Goal: Task Accomplishment & Management: Use online tool/utility

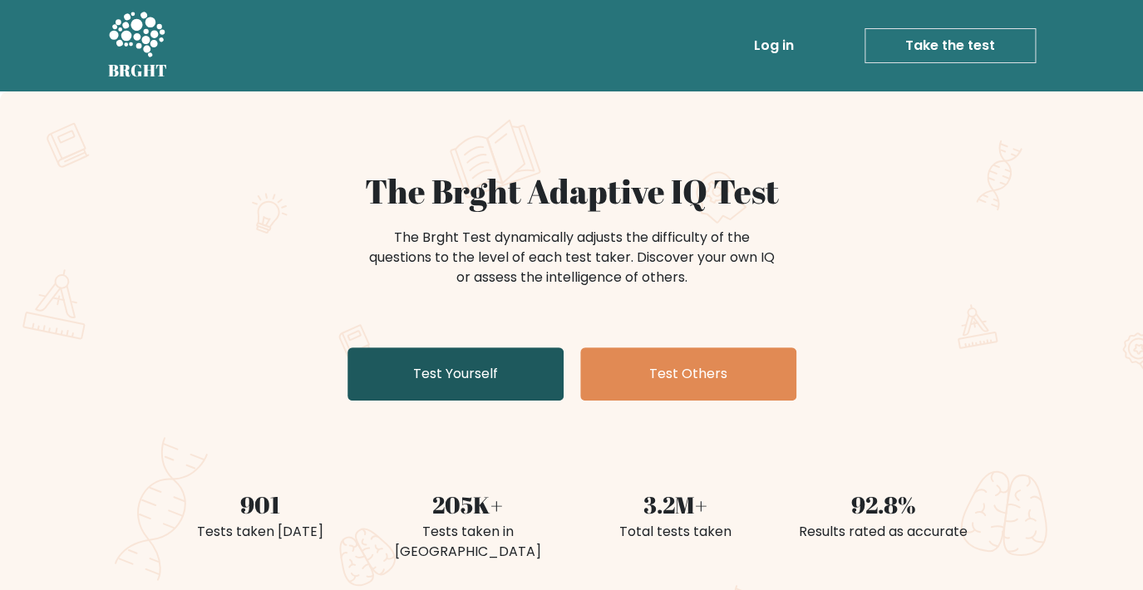
click at [488, 381] on link "Test Yourself" at bounding box center [456, 374] width 216 height 53
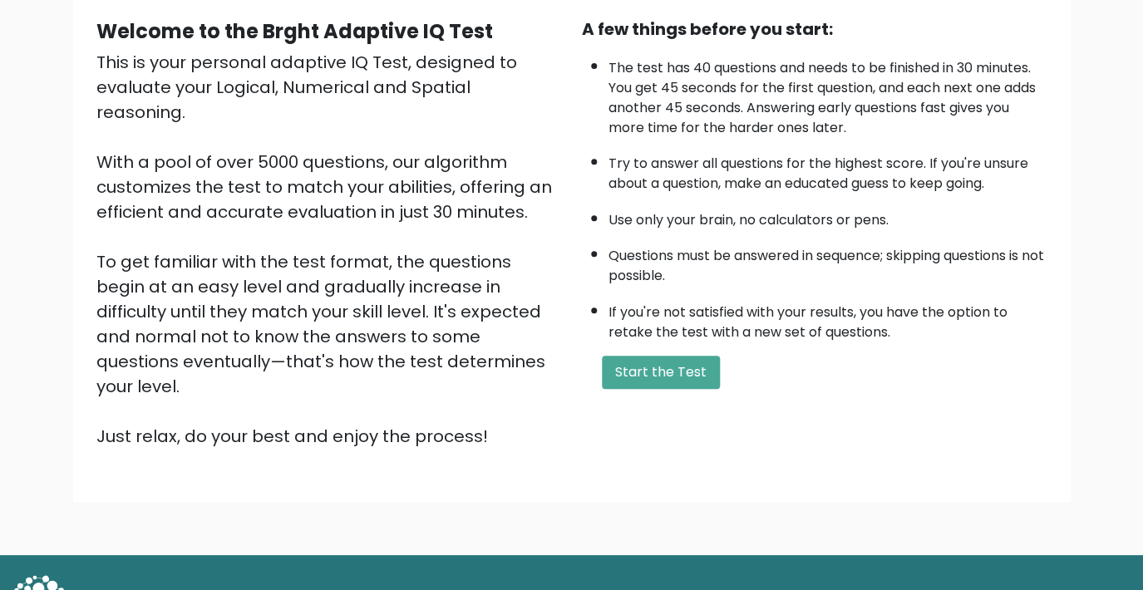
scroll to position [175, 0]
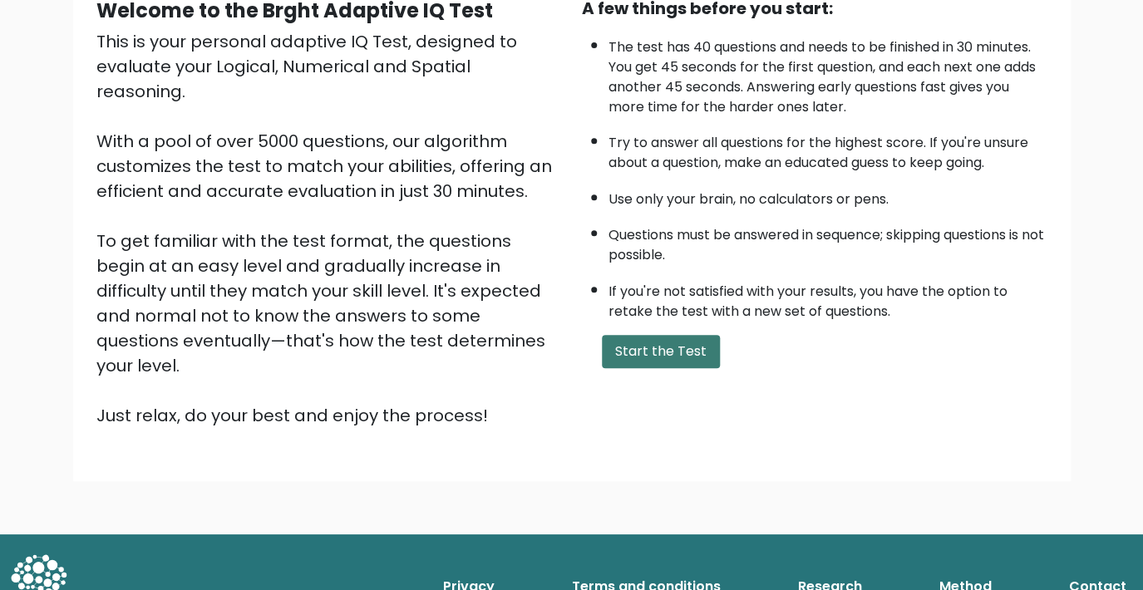
click at [681, 368] on button "Start the Test" at bounding box center [661, 351] width 118 height 33
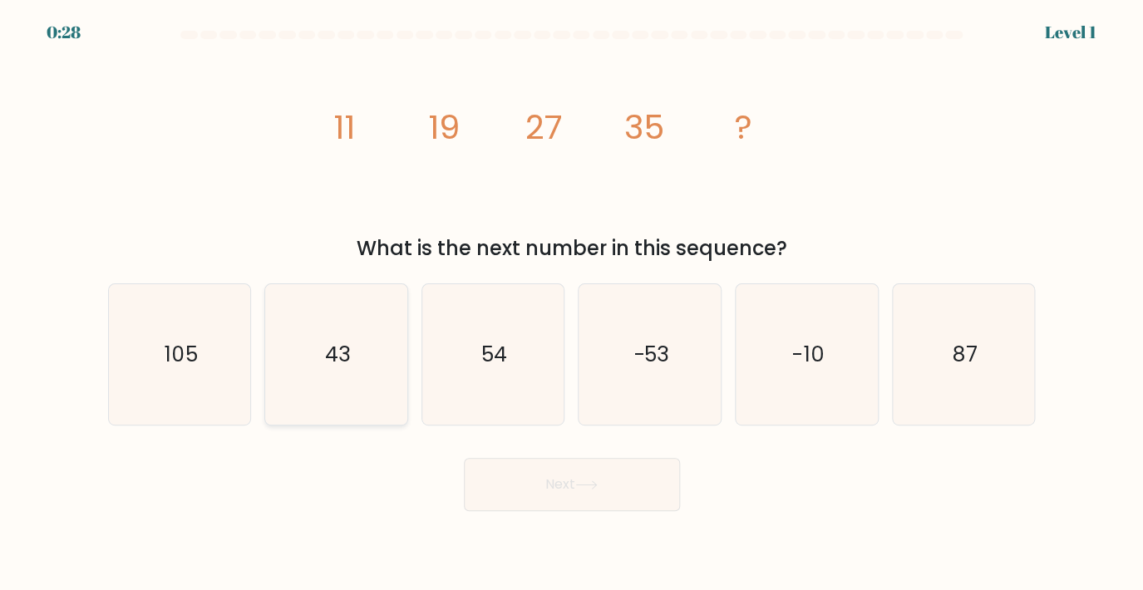
click at [358, 343] on icon "43" at bounding box center [336, 354] width 141 height 141
click at [572, 303] on input "b. 43" at bounding box center [572, 299] width 1 height 8
radio input "true"
click at [635, 476] on button "Next" at bounding box center [572, 484] width 216 height 53
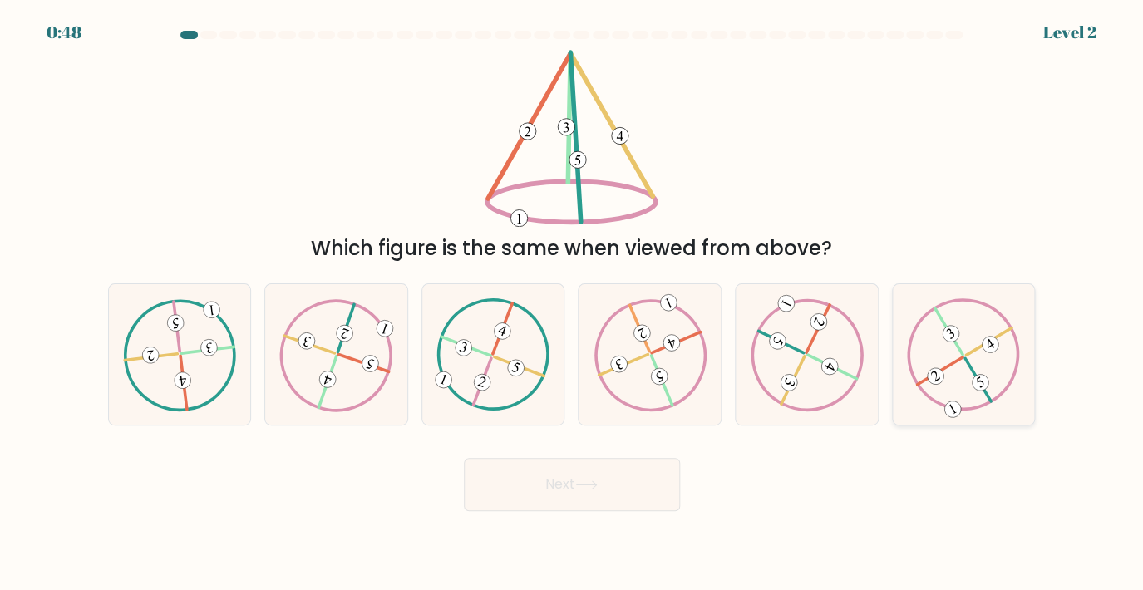
click at [931, 382] on 494 at bounding box center [936, 376] width 22 height 22
click at [573, 303] on input "f." at bounding box center [572, 299] width 1 height 8
radio input "true"
click at [547, 476] on button "Next" at bounding box center [572, 484] width 216 height 53
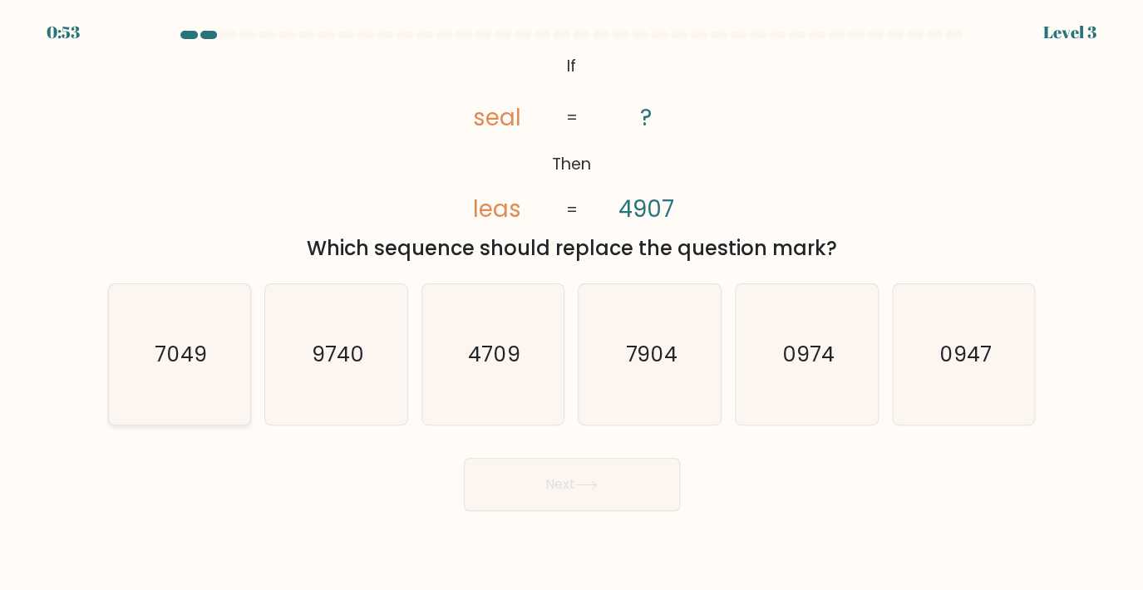
click at [203, 383] on icon "7049" at bounding box center [180, 354] width 141 height 141
click at [572, 303] on input "a. 7049" at bounding box center [572, 299] width 1 height 8
radio input "true"
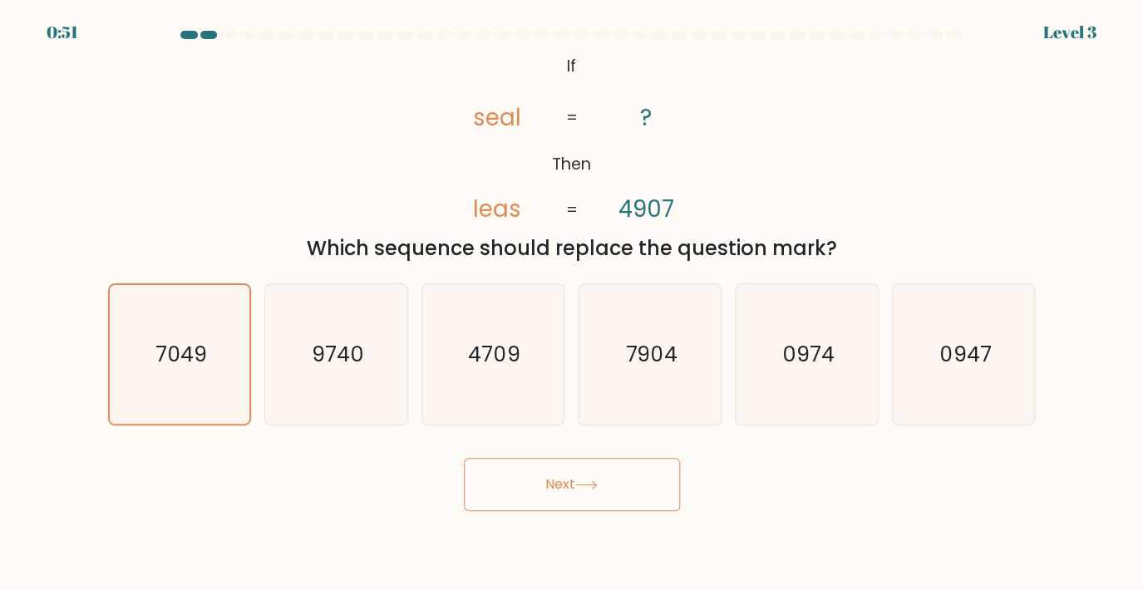
click at [582, 489] on icon at bounding box center [586, 485] width 22 height 9
